Goal: Task Accomplishment & Management: Manage account settings

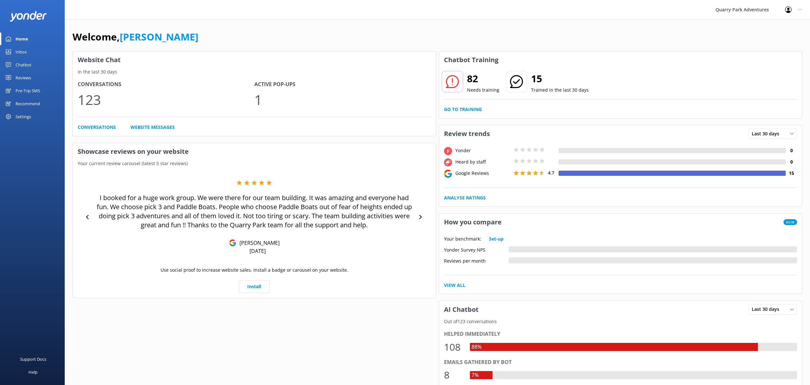
click at [26, 117] on div "Settings" at bounding box center [24, 116] width 16 height 13
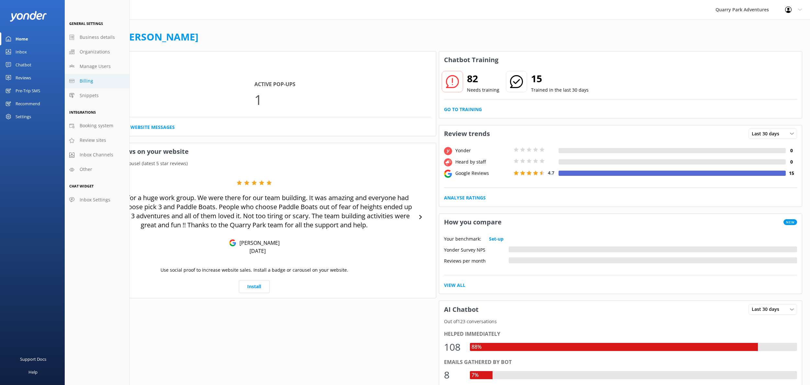
click at [90, 82] on span "Billing" at bounding box center [87, 80] width 14 height 7
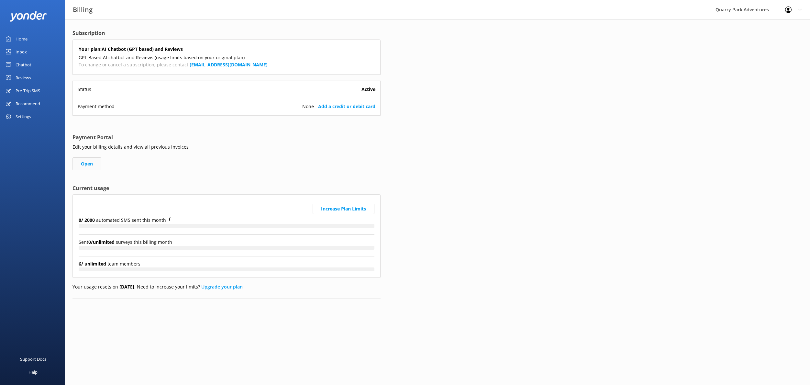
click at [94, 164] on link "Open" at bounding box center [87, 163] width 29 height 13
